Goal: Information Seeking & Learning: Check status

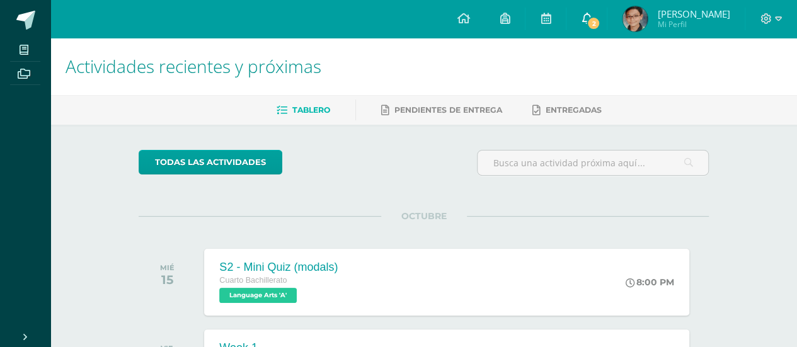
click at [593, 23] on span "2" at bounding box center [594, 23] width 14 height 14
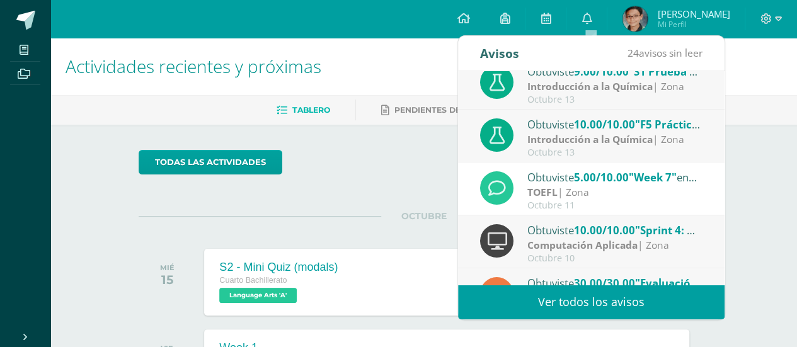
scroll to position [12, 0]
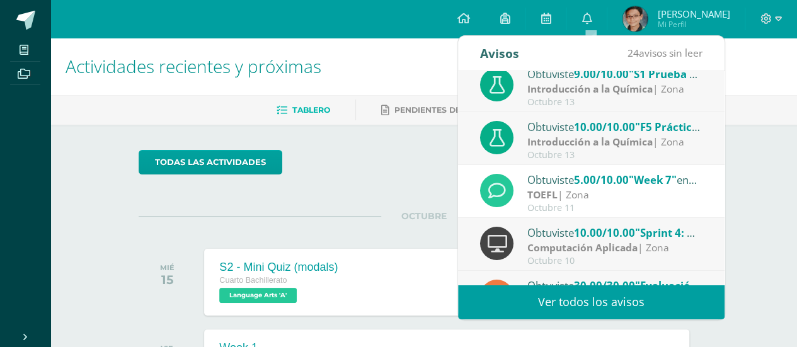
click at [332, 118] on ul "Tablero Pendientes de entrega Entregadas" at bounding box center [439, 110] width 747 height 21
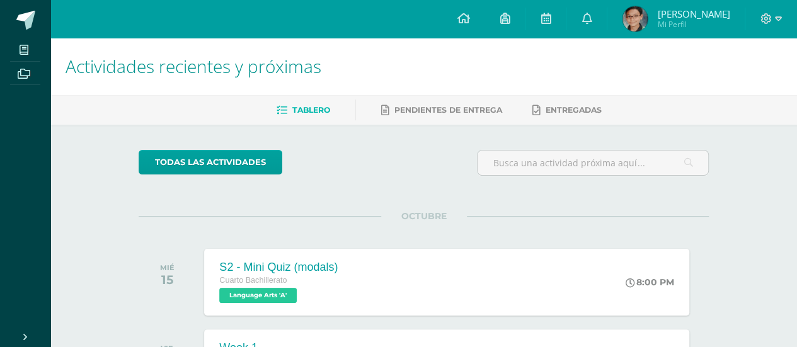
click at [644, 20] on img at bounding box center [635, 18] width 25 height 25
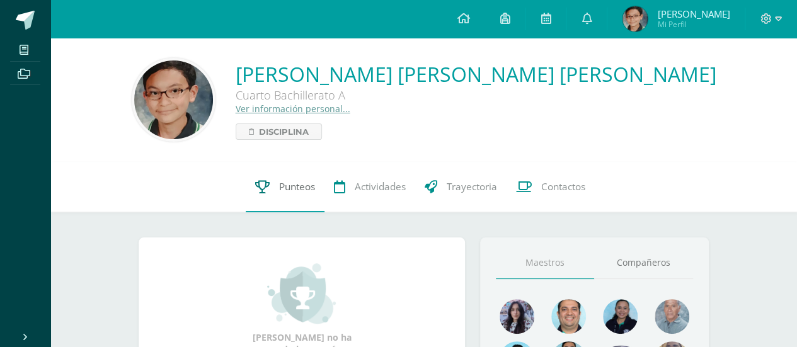
click at [296, 186] on span "Punteos" at bounding box center [297, 186] width 36 height 13
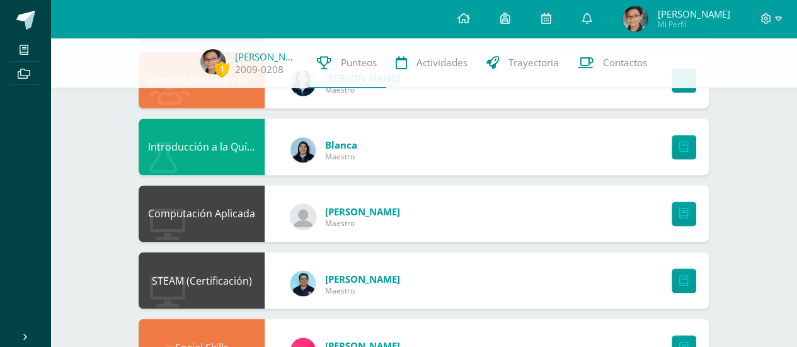
scroll to position [949, 0]
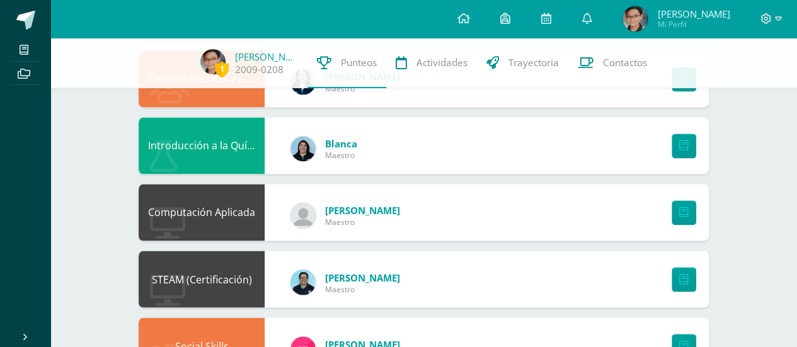
click at [449, 202] on div "Computación Aplicada Diego Martinez Maestro" at bounding box center [424, 212] width 570 height 57
click at [691, 202] on link at bounding box center [684, 212] width 25 height 25
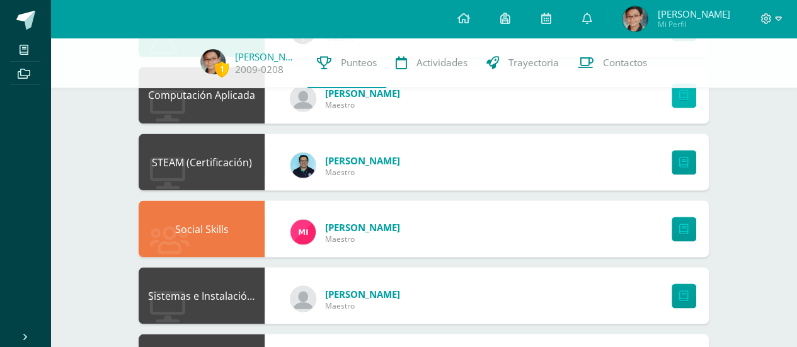
scroll to position [1005, 0]
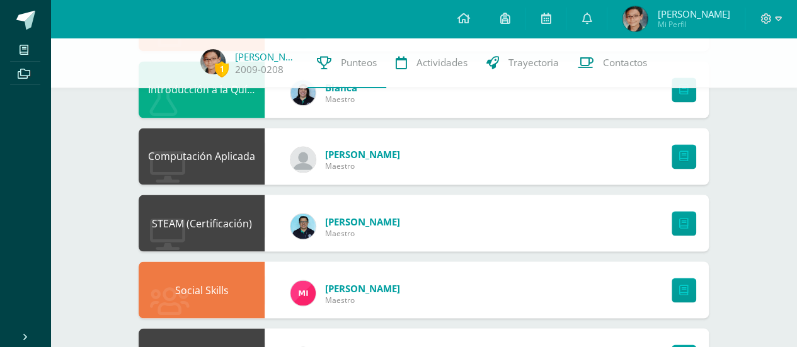
click at [361, 175] on div "Diego Martinez Maestro" at bounding box center [345, 159] width 135 height 57
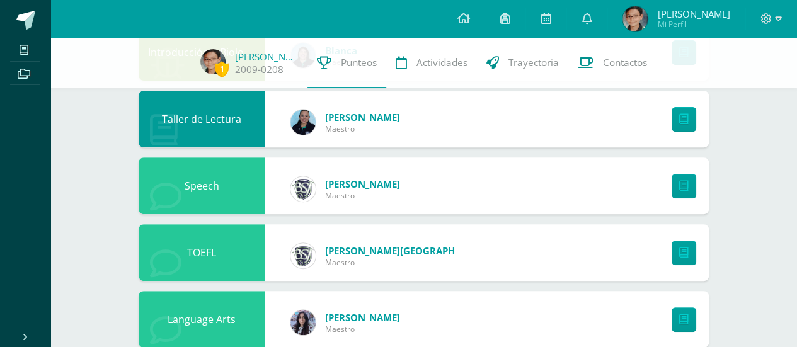
scroll to position [0, 0]
